Goal: Task Accomplishment & Management: Manage account settings

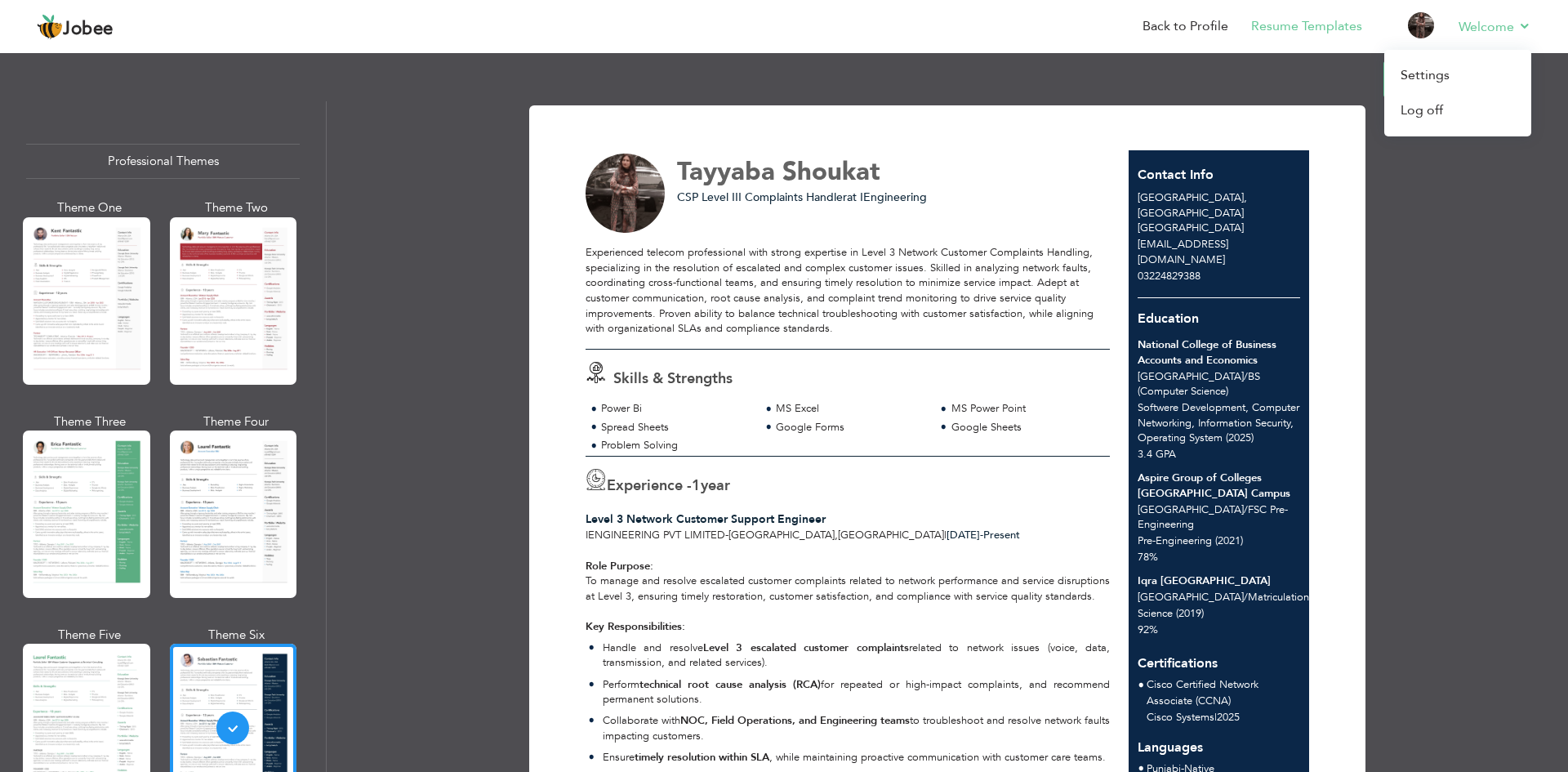
scroll to position [912, 0]
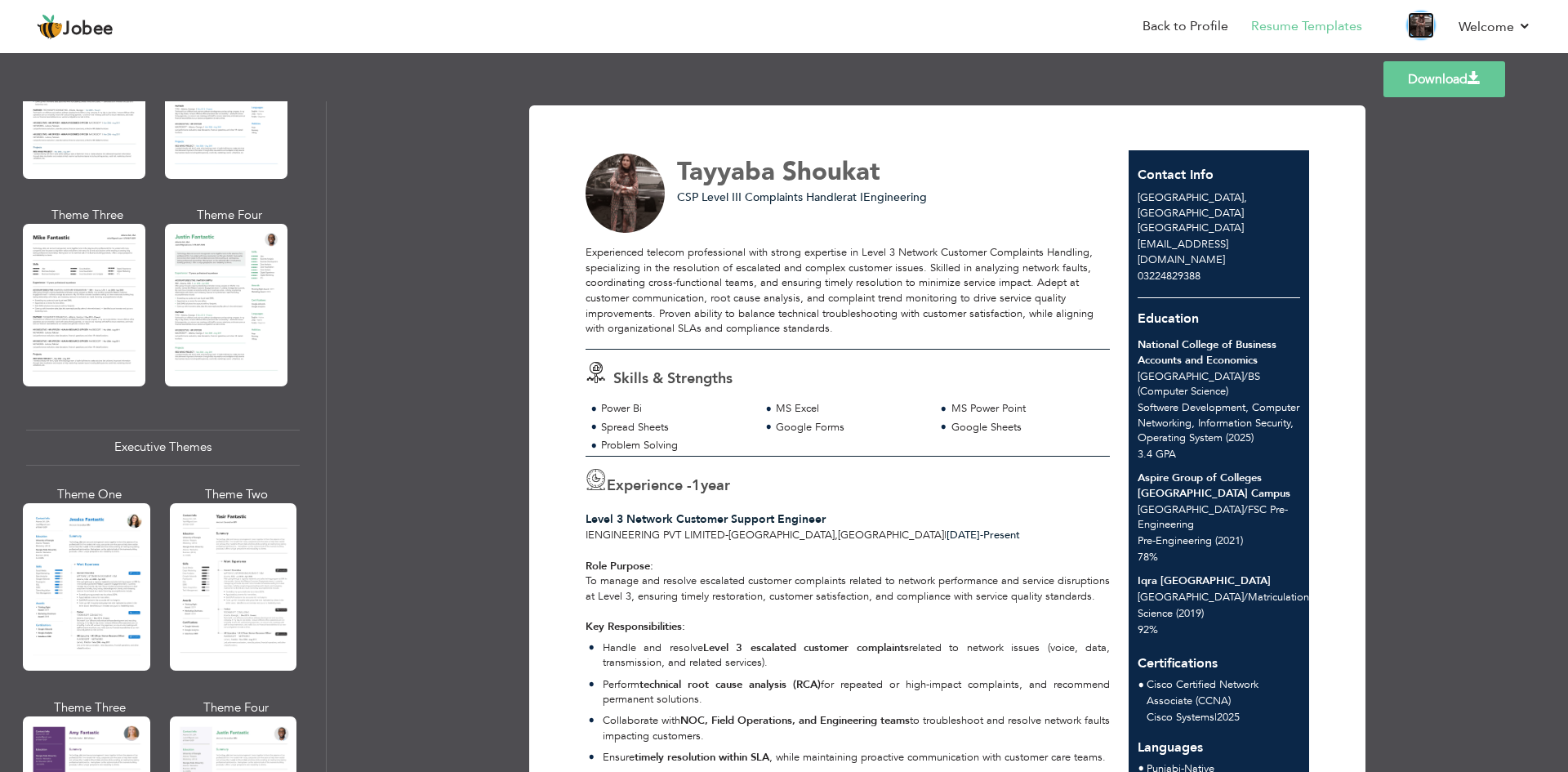
click at [1426, 23] on img at bounding box center [1421, 25] width 26 height 26
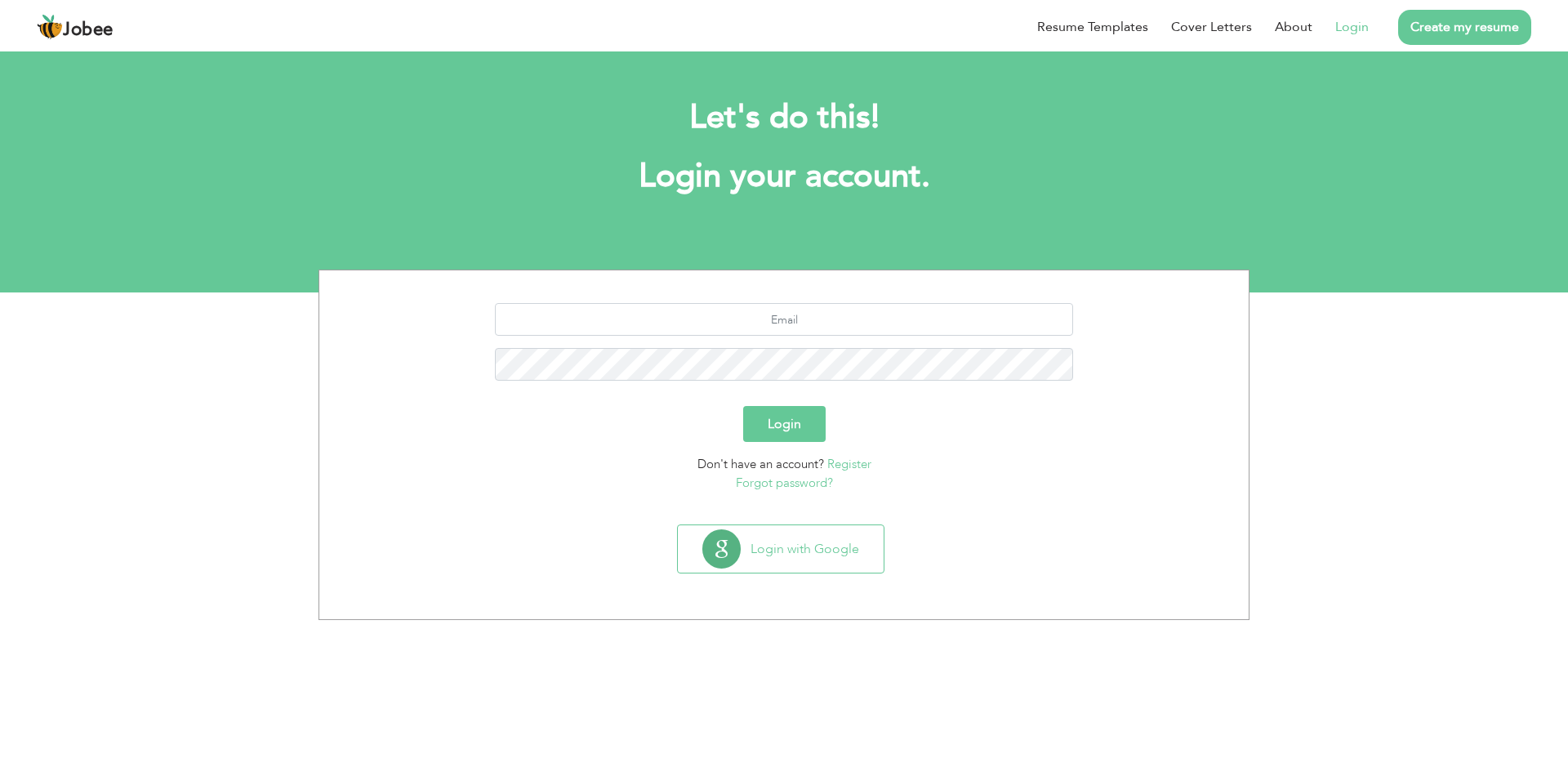
drag, startPoint x: 1356, startPoint y: 43, endPoint x: 1348, endPoint y: 33, distance: 12.8
click at [1355, 43] on li "Login" at bounding box center [1341, 27] width 56 height 43
click at [1357, 24] on link "Login" at bounding box center [1352, 26] width 34 height 20
click at [1355, 24] on link "Login" at bounding box center [1352, 26] width 34 height 20
click at [1349, 29] on link "Login" at bounding box center [1352, 26] width 34 height 20
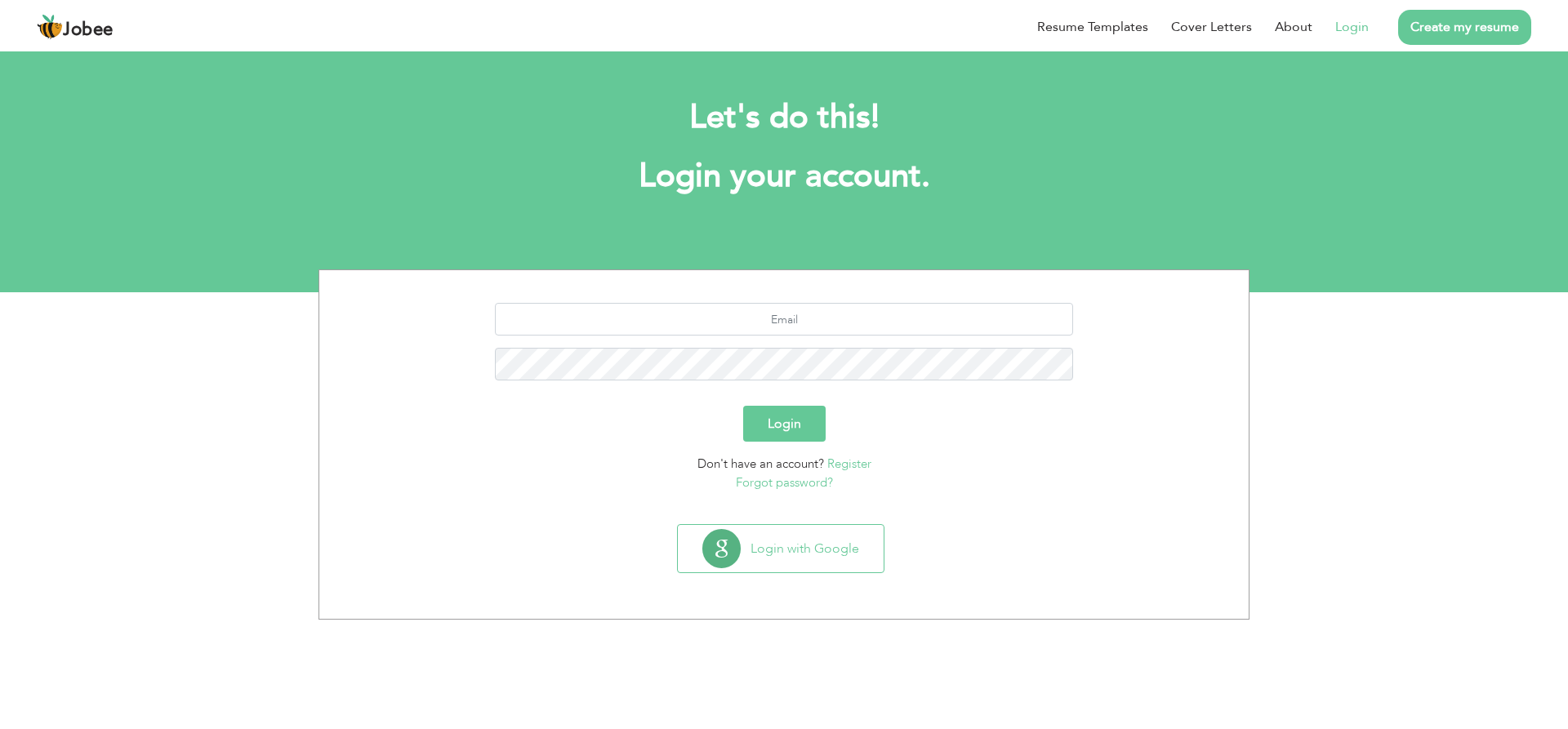
click at [1350, 27] on link "Login" at bounding box center [1352, 26] width 34 height 20
click at [799, 318] on input "text" at bounding box center [784, 318] width 579 height 33
type input "hafizatayyaba.ta@gmail.com"
click at [782, 411] on button "Login" at bounding box center [784, 424] width 83 height 36
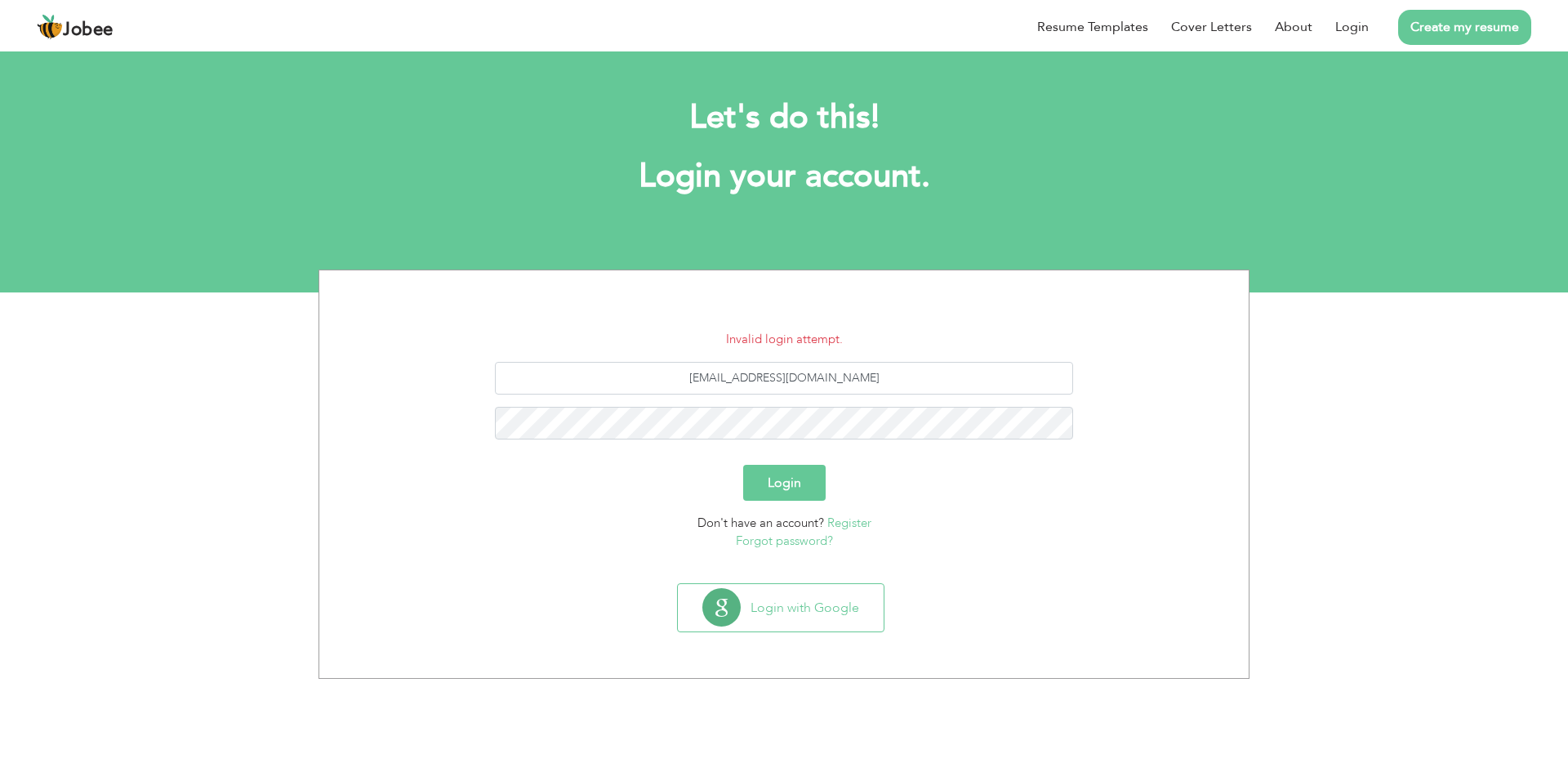
click at [784, 481] on button "Login" at bounding box center [784, 482] width 83 height 36
click at [784, 470] on button "Login" at bounding box center [784, 482] width 83 height 36
click at [791, 540] on link "Forgot password?" at bounding box center [784, 541] width 97 height 17
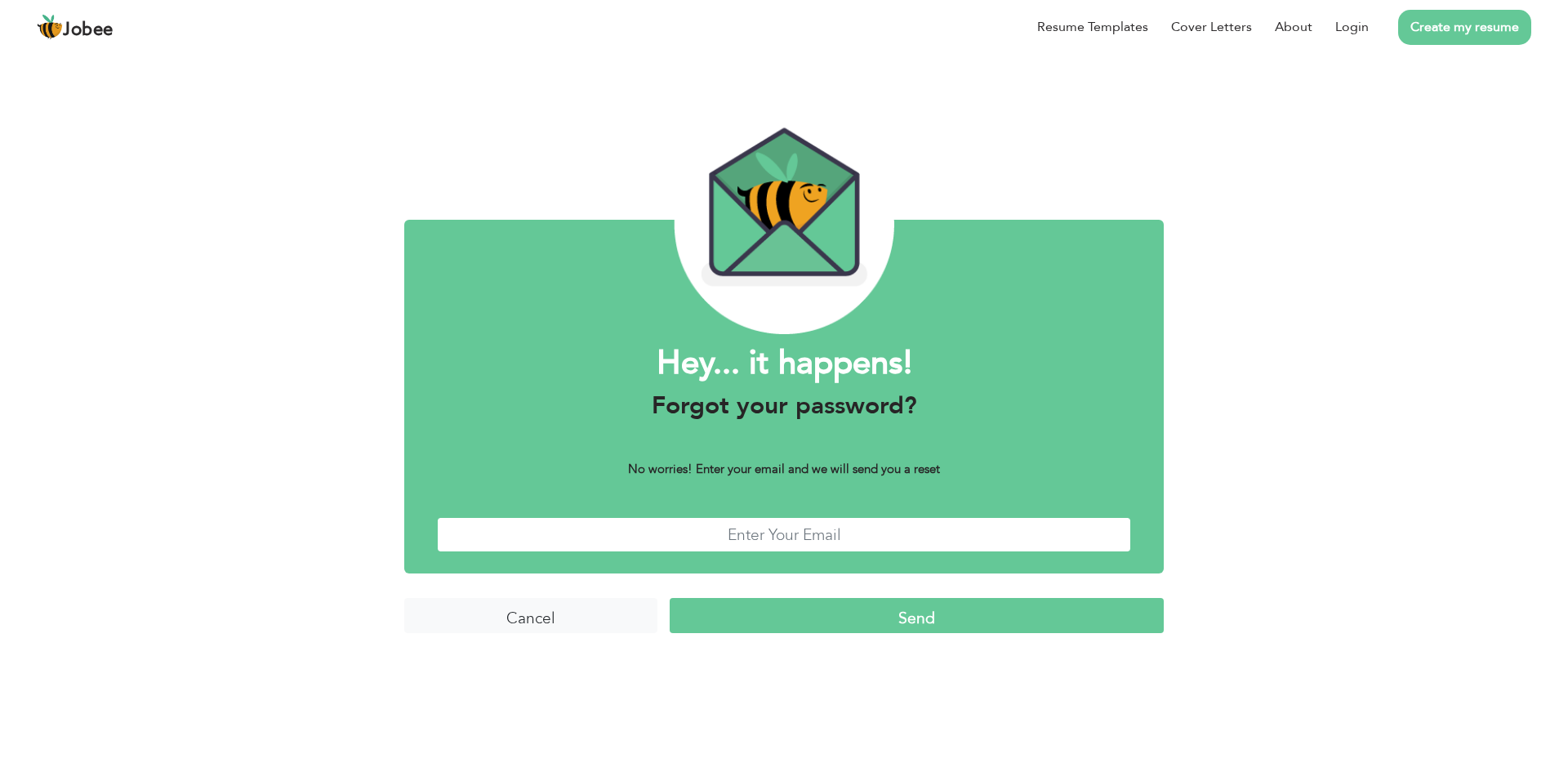
click at [813, 528] on input "text" at bounding box center [784, 535] width 694 height 35
type input "[EMAIL_ADDRESS][DOMAIN_NAME]"
click at [894, 616] on input "Send" at bounding box center [917, 616] width 494 height 35
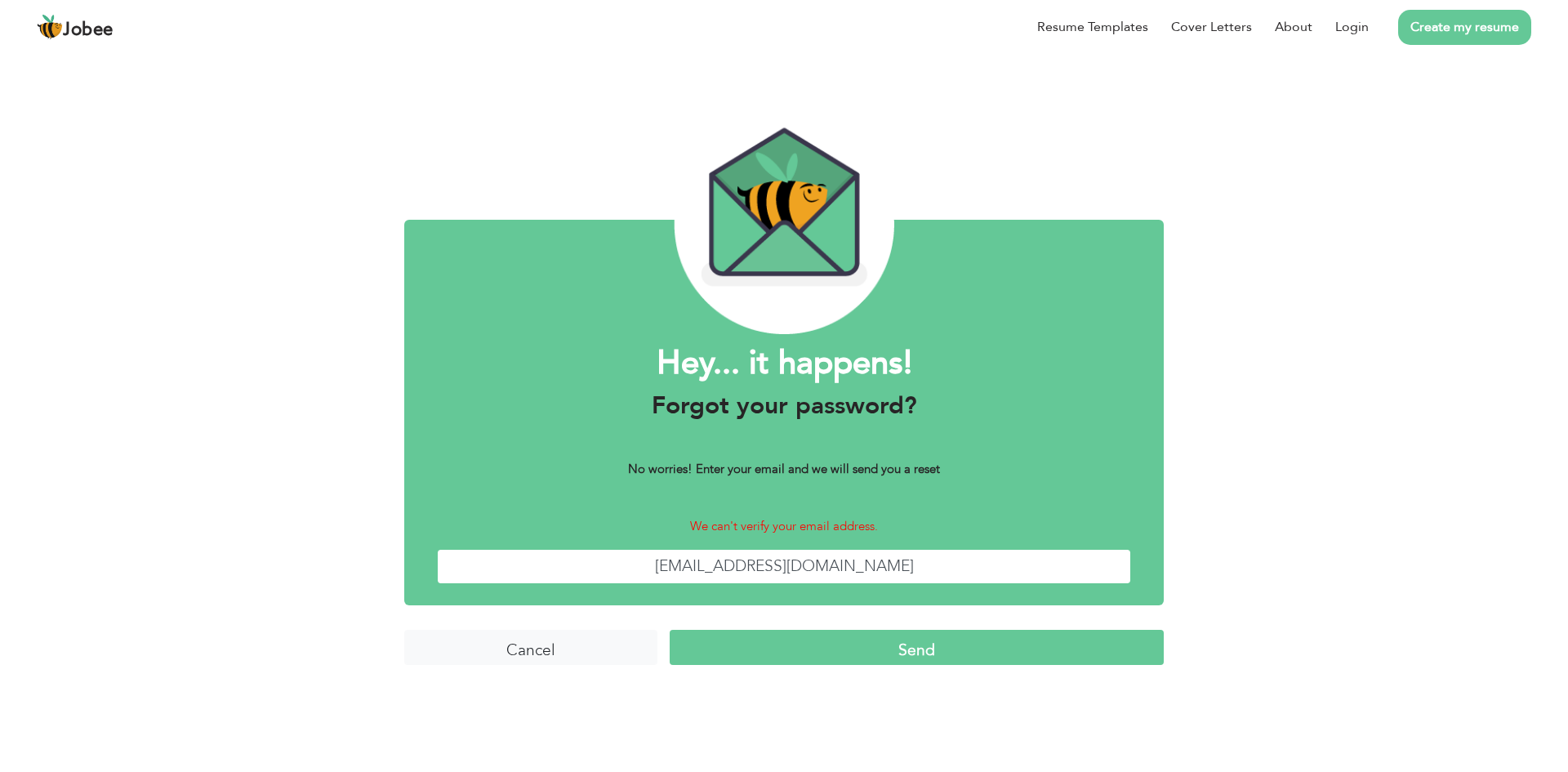
click at [918, 574] on input "[EMAIL_ADDRESS][DOMAIN_NAME]" at bounding box center [784, 566] width 694 height 35
click at [894, 659] on input "Send" at bounding box center [917, 647] width 494 height 35
click at [1354, 22] on link "Login" at bounding box center [1352, 26] width 34 height 20
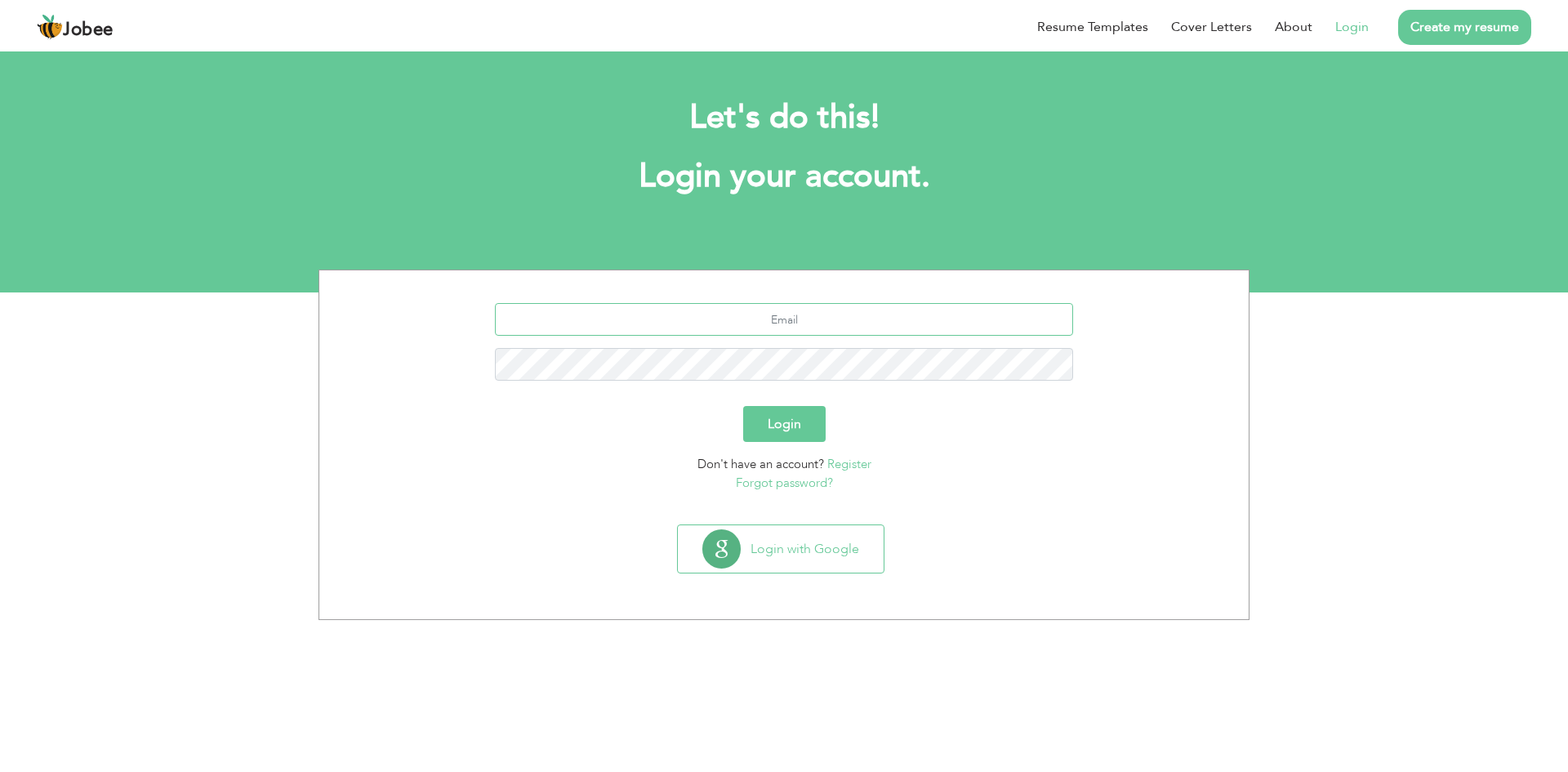
click at [784, 321] on input "text" at bounding box center [784, 318] width 579 height 33
type input "rehmanilyas@yahoo.com"
click at [786, 423] on button "Login" at bounding box center [784, 424] width 83 height 36
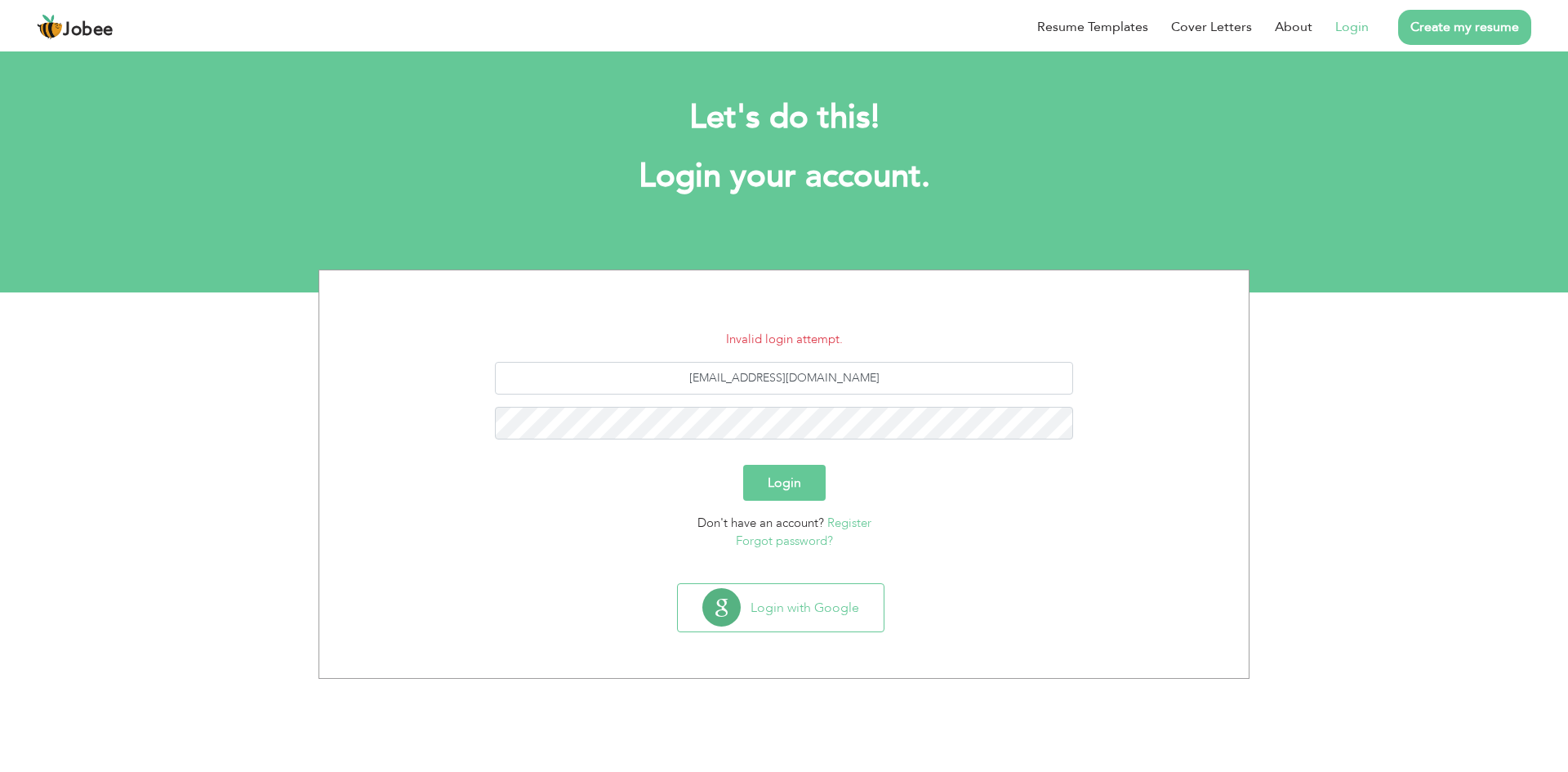
click at [778, 476] on button "Login" at bounding box center [784, 482] width 83 height 36
